Goal: Information Seeking & Learning: Learn about a topic

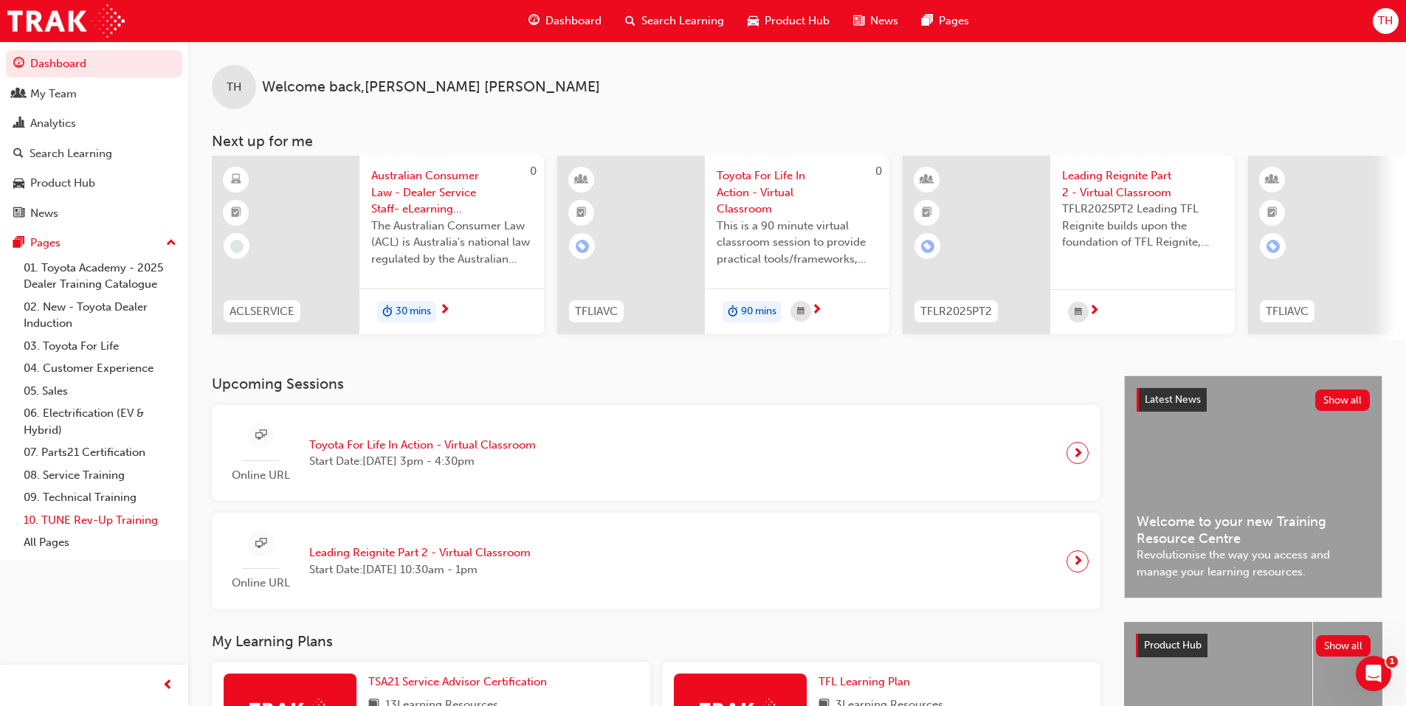
click at [58, 517] on link "10. TUNE Rev-Up Training" at bounding box center [100, 520] width 165 height 23
